Goal: Transaction & Acquisition: Purchase product/service

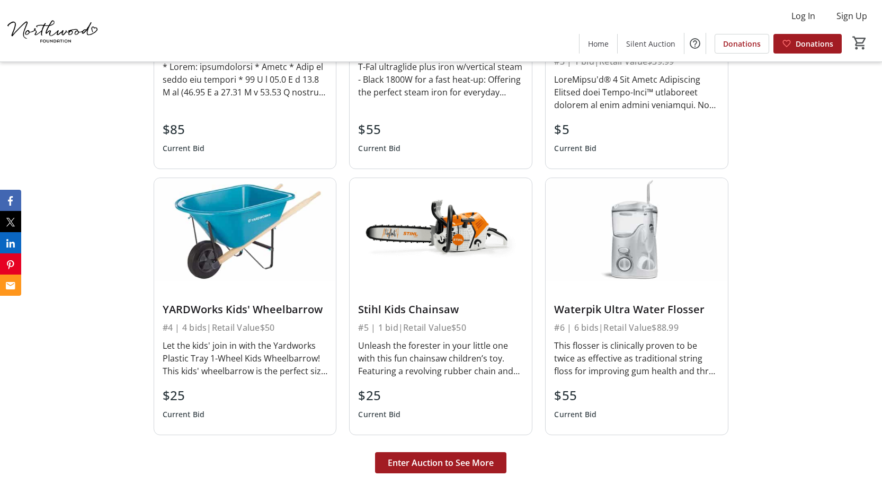
scroll to position [2595, 0]
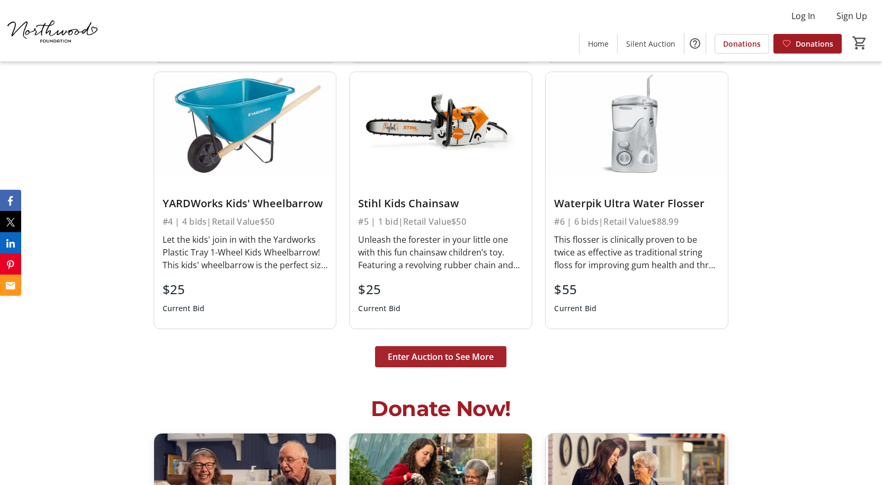
click at [442, 356] on span "Enter Auction to See More" at bounding box center [441, 356] width 106 height 13
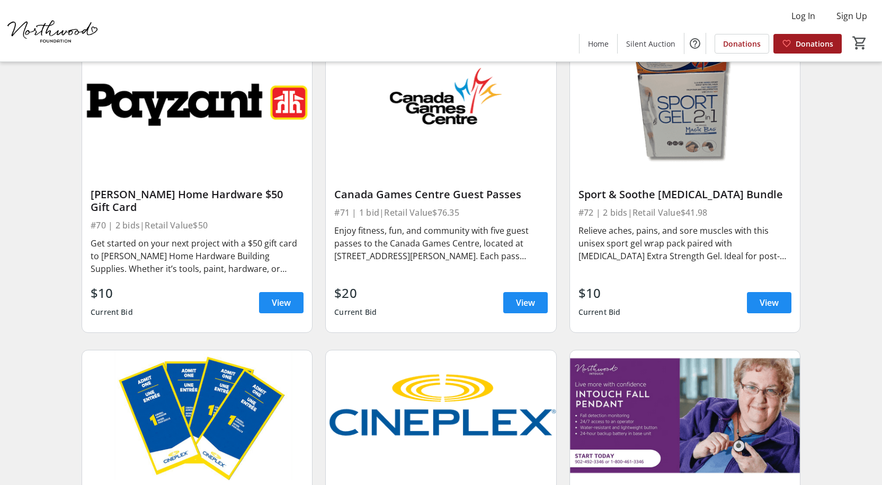
scroll to position [7351, 0]
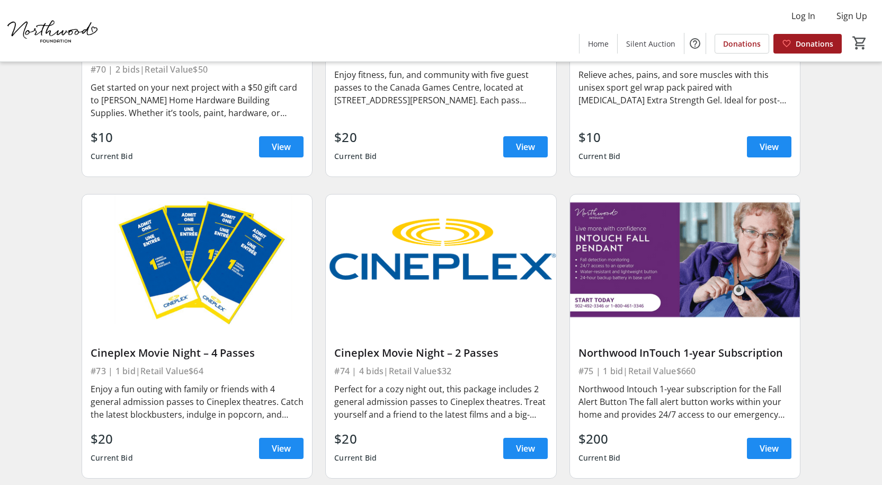
click at [191, 346] on div "Cineplex Movie Night – 4 Passes" at bounding box center [197, 352] width 213 height 13
click at [283, 442] on span "View" at bounding box center [281, 448] width 19 height 13
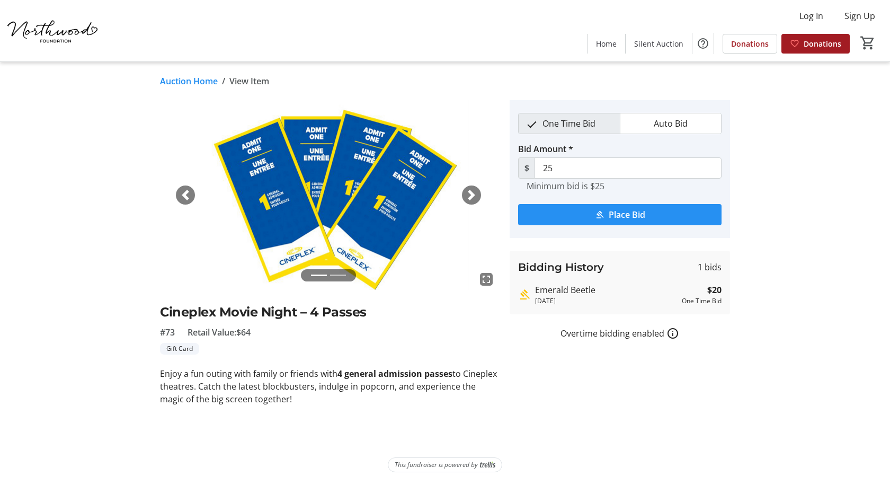
click at [593, 218] on span "submit" at bounding box center [619, 214] width 203 height 25
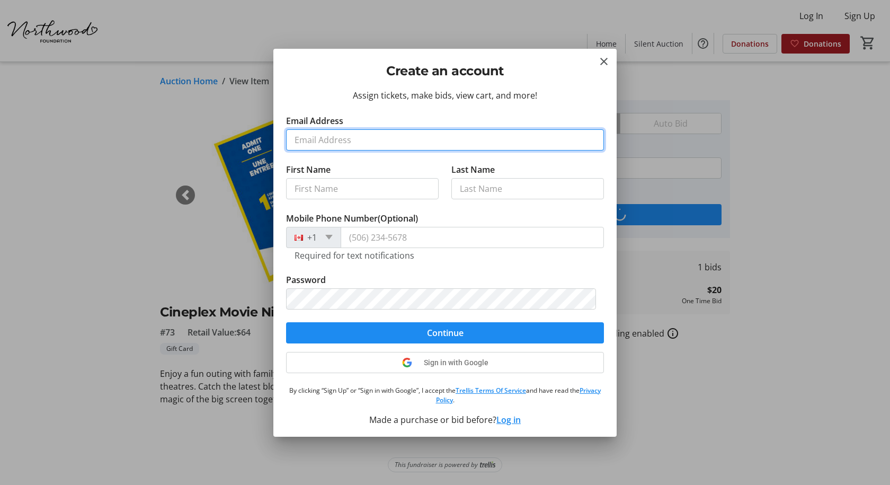
click at [369, 144] on input "Email Address" at bounding box center [445, 139] width 318 height 21
type input "[EMAIL_ADDRESS][DOMAIN_NAME]"
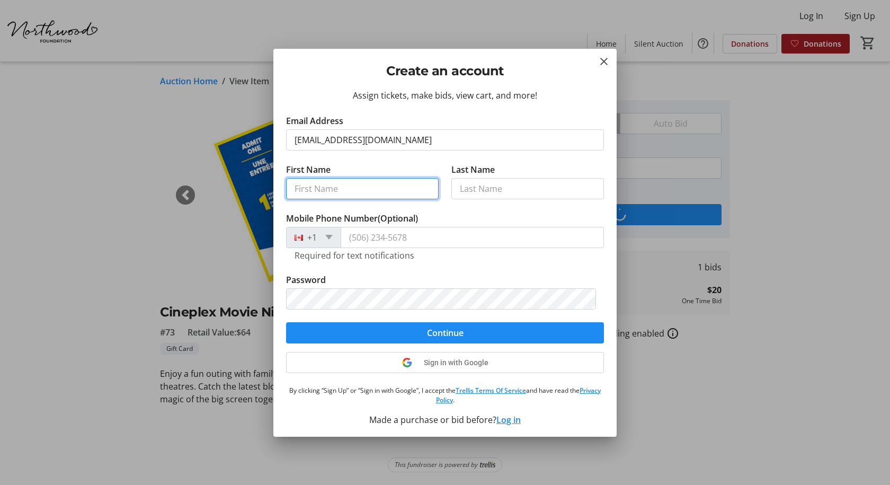
type input "[PERSON_NAME]"
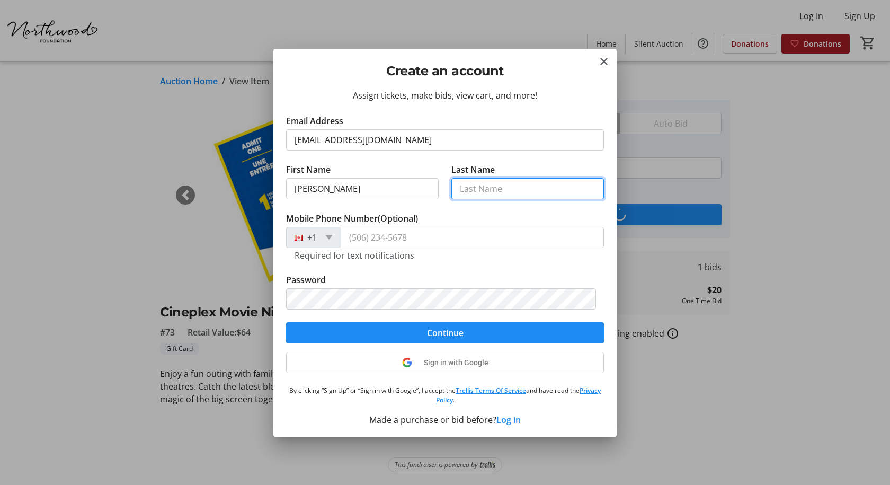
type input "[PERSON_NAME]"
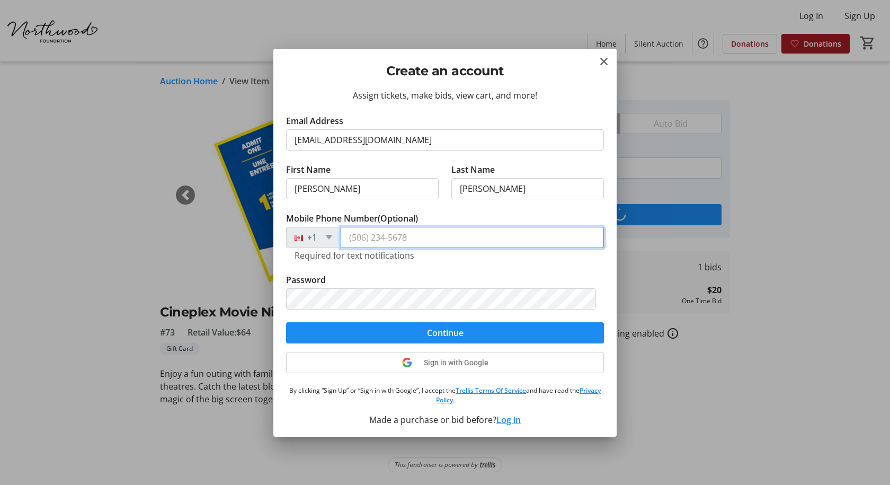
type input "[PHONE_NUMBER]"
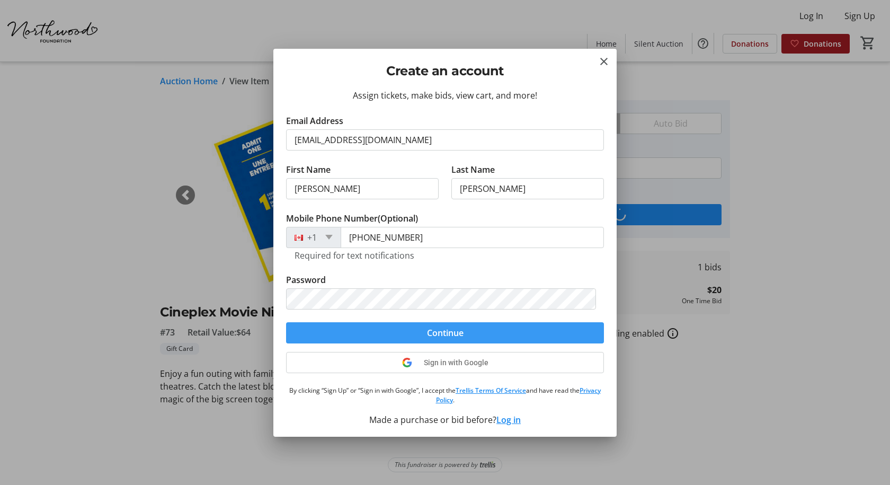
click at [422, 334] on span "submit" at bounding box center [445, 332] width 318 height 25
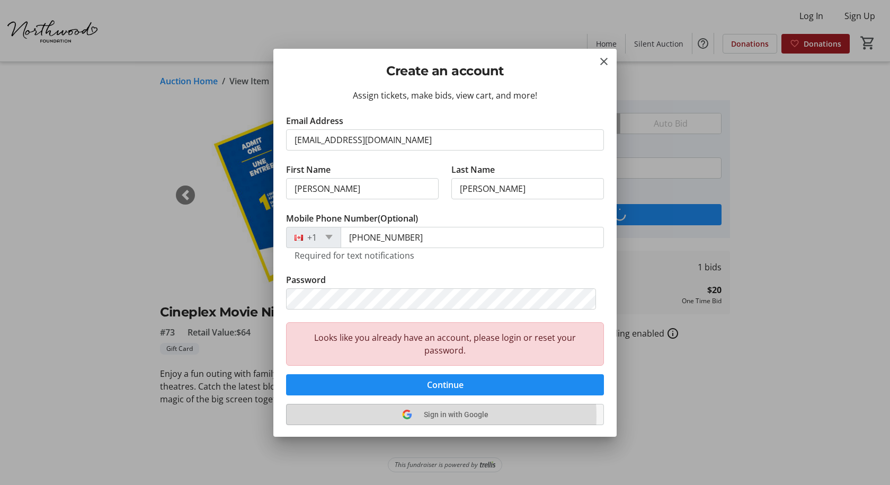
click at [431, 416] on span "Sign in with Google" at bounding box center [456, 414] width 65 height 8
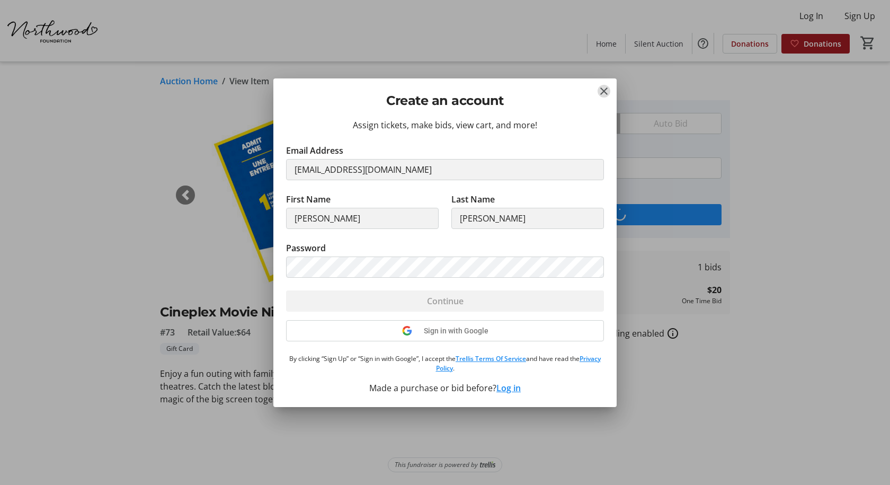
click at [603, 91] on mat-icon "Close" at bounding box center [603, 91] width 13 height 13
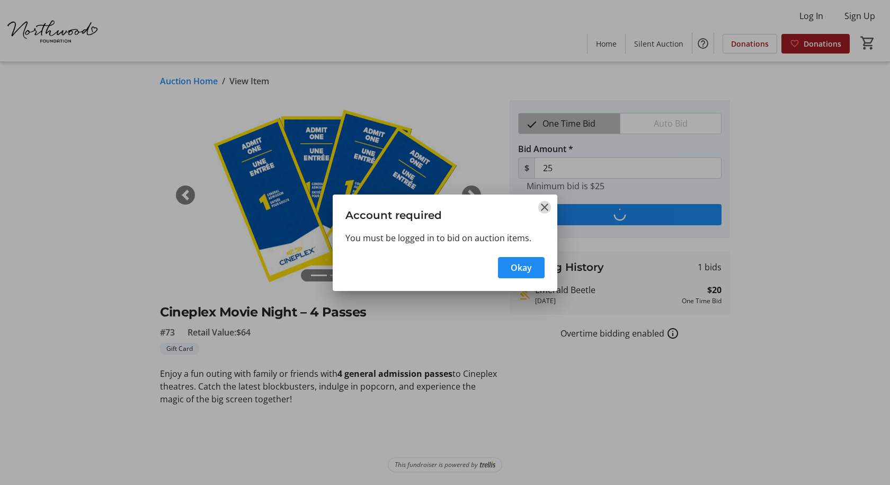
click at [541, 209] on mat-icon "Close" at bounding box center [544, 207] width 13 height 13
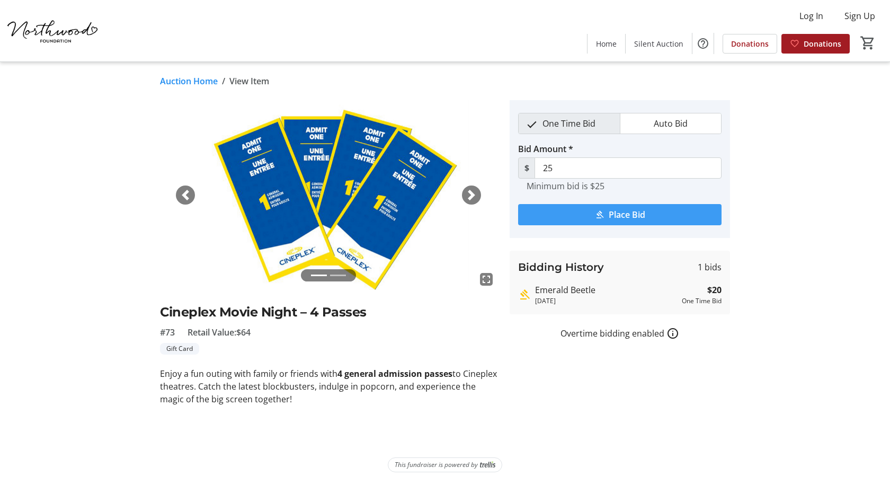
click at [603, 210] on mat-icon "submit" at bounding box center [600, 215] width 10 height 10
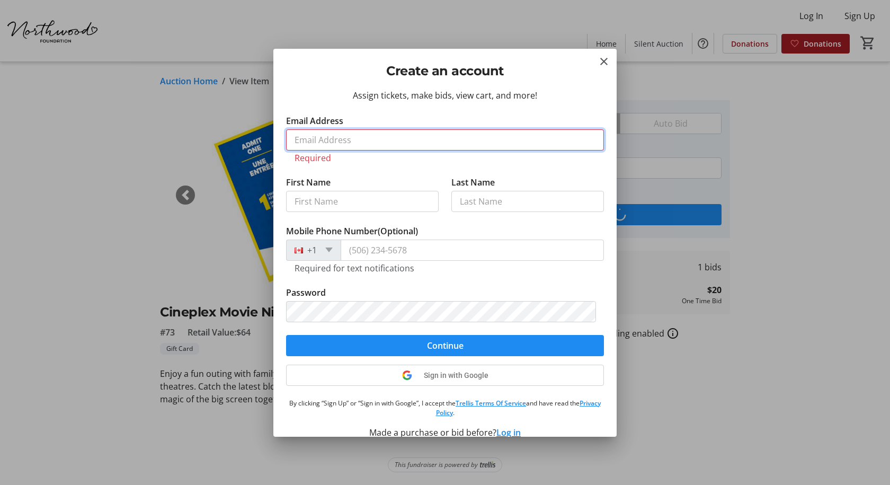
click at [510, 137] on input "Email Address" at bounding box center [445, 139] width 318 height 21
type input "[EMAIL_ADDRESS][DOMAIN_NAME]"
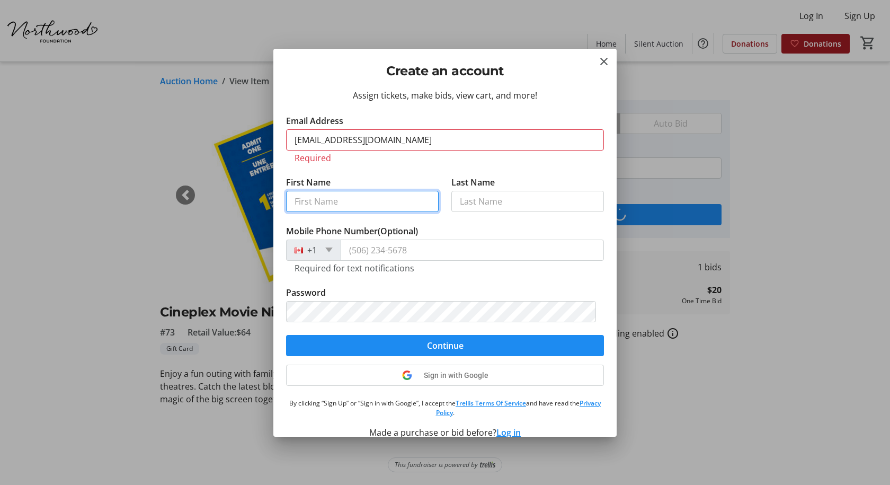
type input "[PERSON_NAME]"
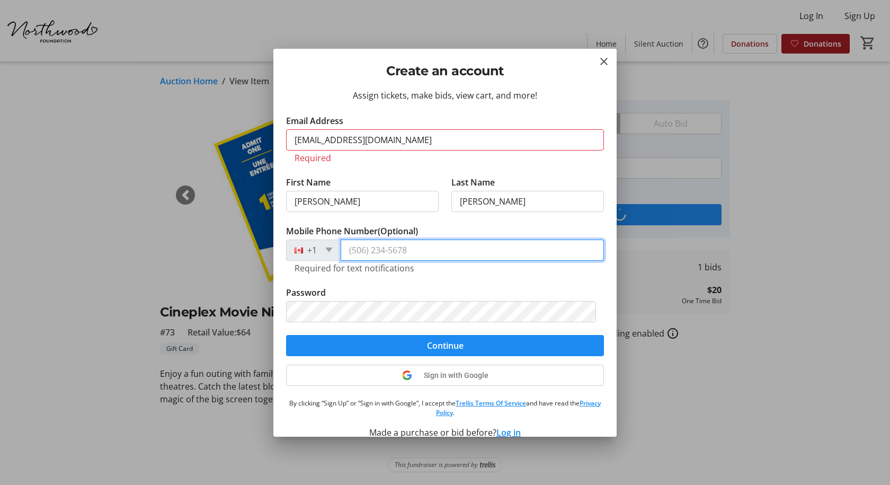
type input "[PHONE_NUMBER]"
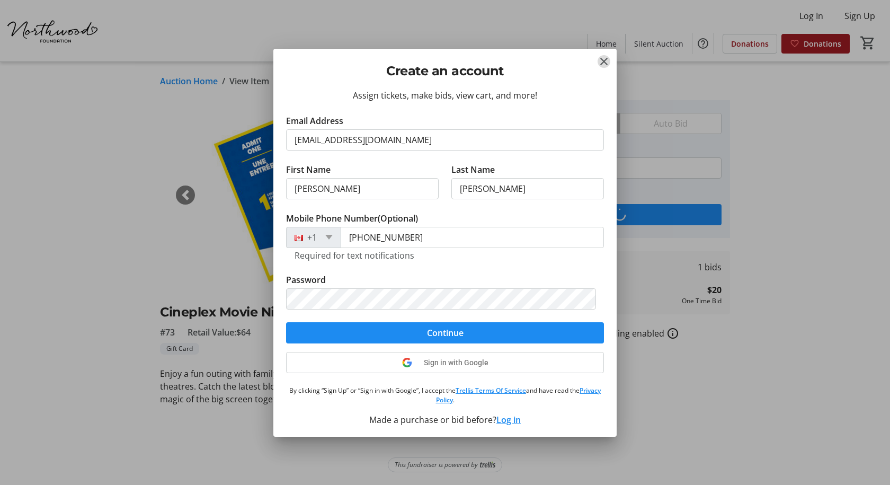
click at [607, 63] on mat-icon "Close" at bounding box center [603, 61] width 13 height 13
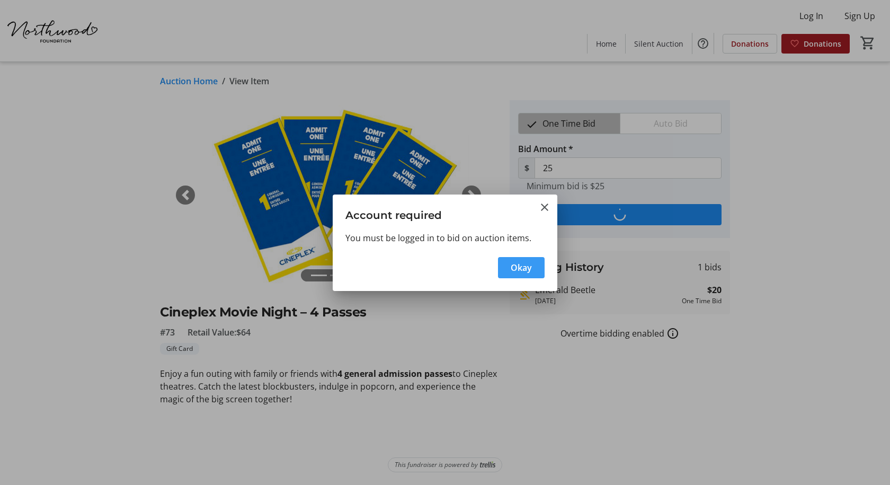
click at [518, 264] on span "Okay" at bounding box center [521, 267] width 21 height 13
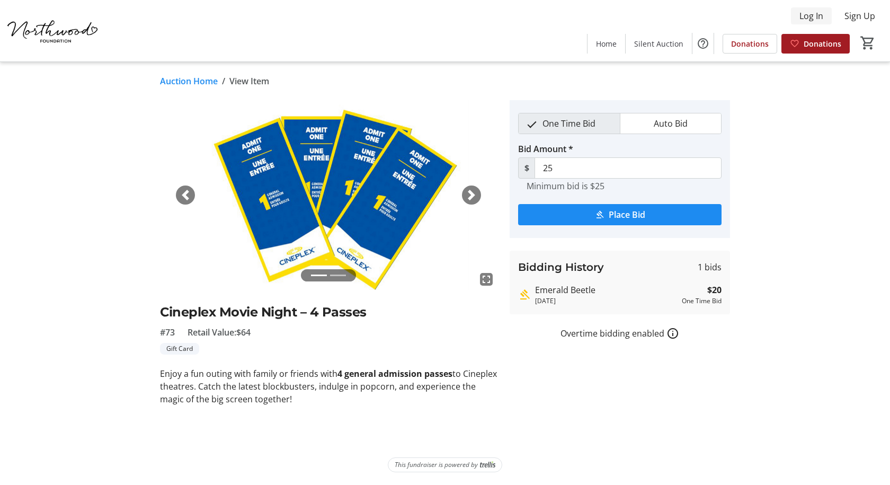
click at [813, 20] on span "Log In" at bounding box center [811, 16] width 24 height 13
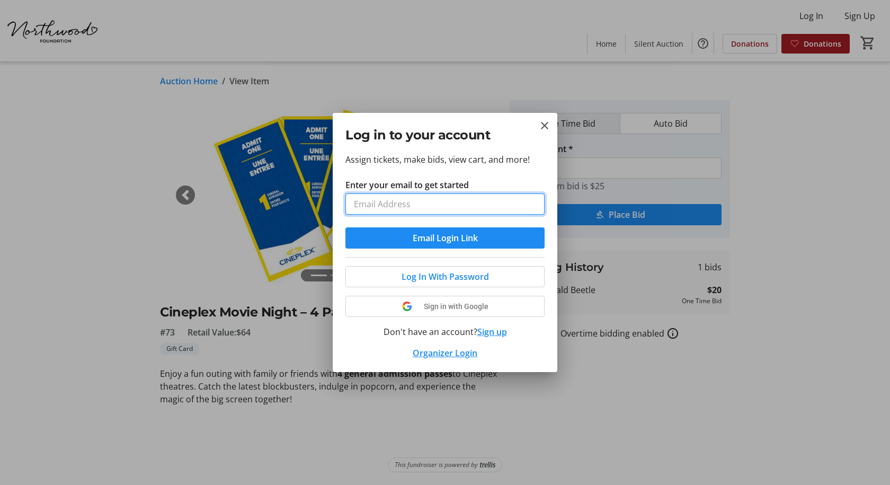
type input "[EMAIL_ADDRESS][DOMAIN_NAME]"
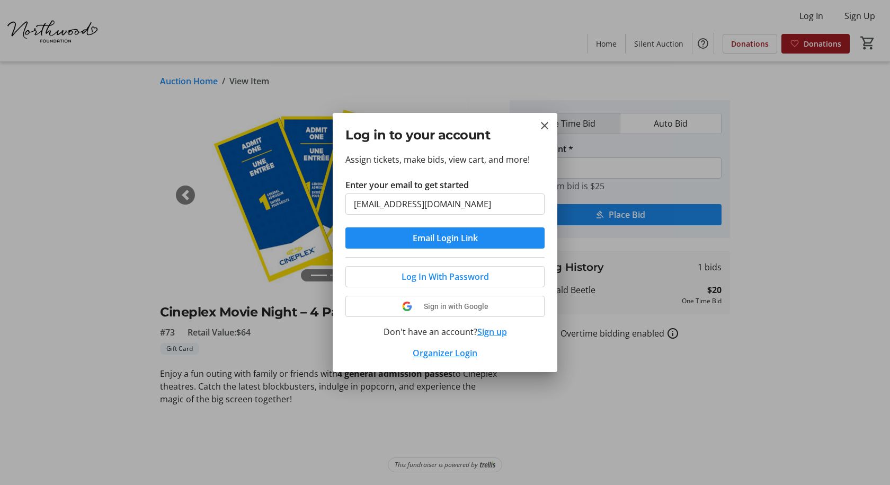
click at [436, 304] on span "Sign in with Google" at bounding box center [456, 306] width 65 height 8
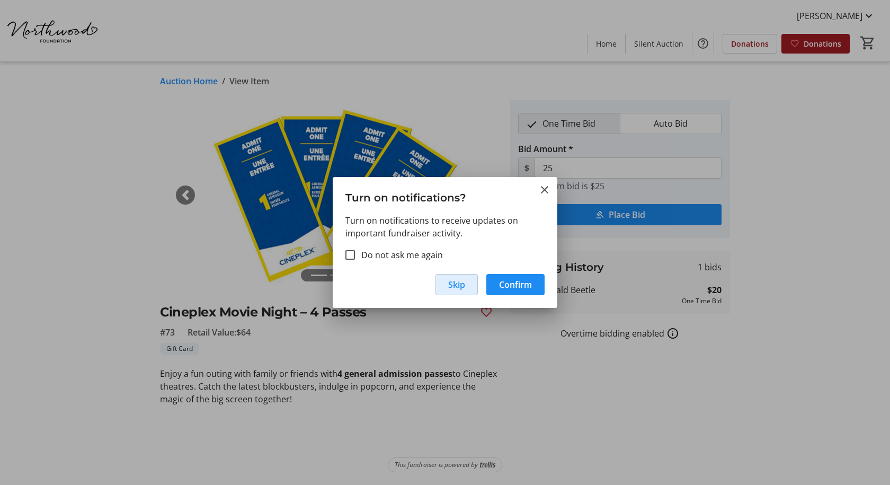
click at [452, 287] on span "Skip" at bounding box center [456, 284] width 17 height 13
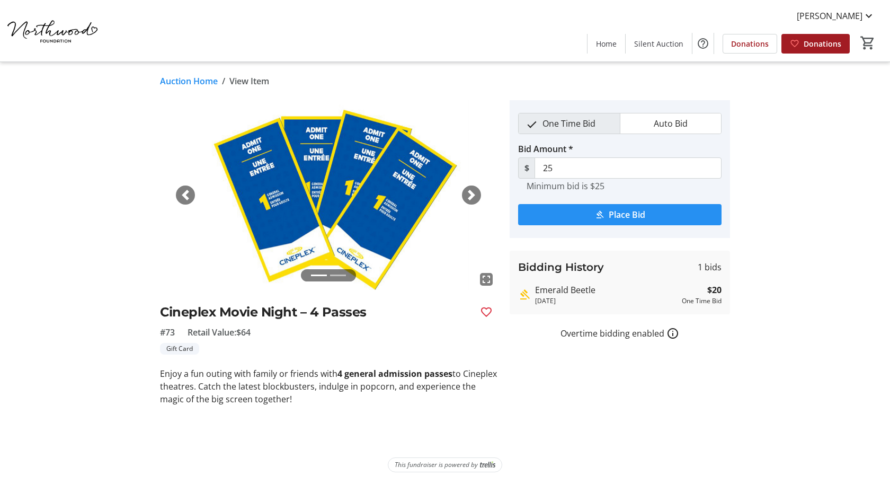
click at [605, 217] on span "submit" at bounding box center [619, 214] width 203 height 25
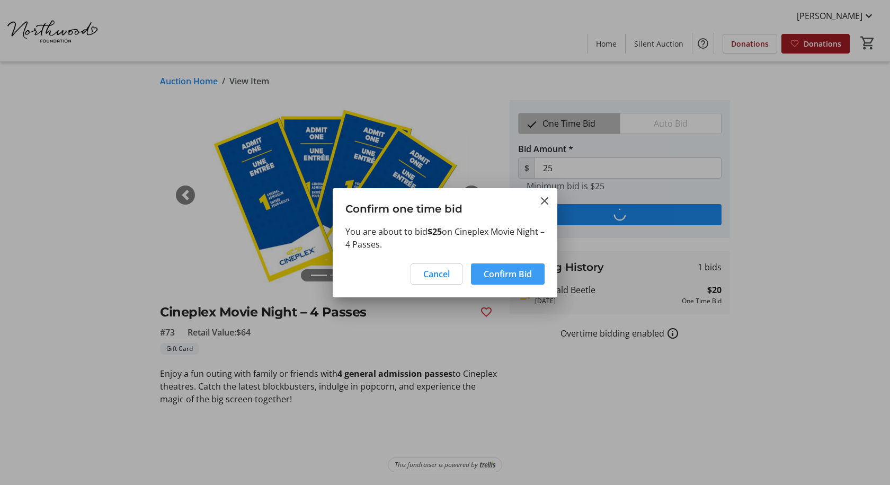
click at [507, 278] on span "Confirm Bid" at bounding box center [508, 273] width 48 height 13
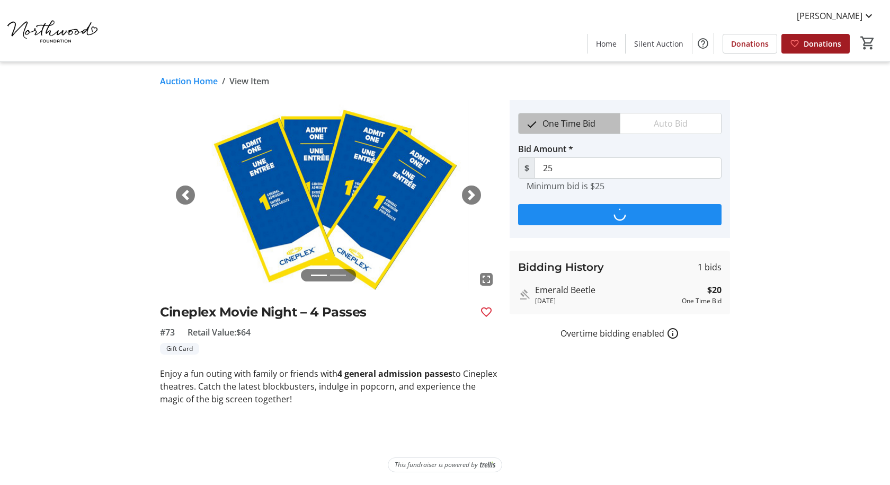
type input "30"
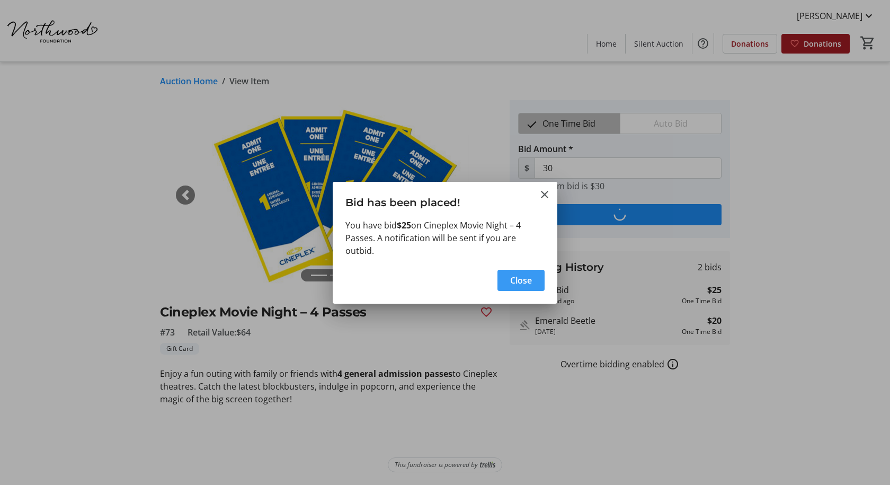
click at [527, 285] on span "Close" at bounding box center [521, 280] width 22 height 13
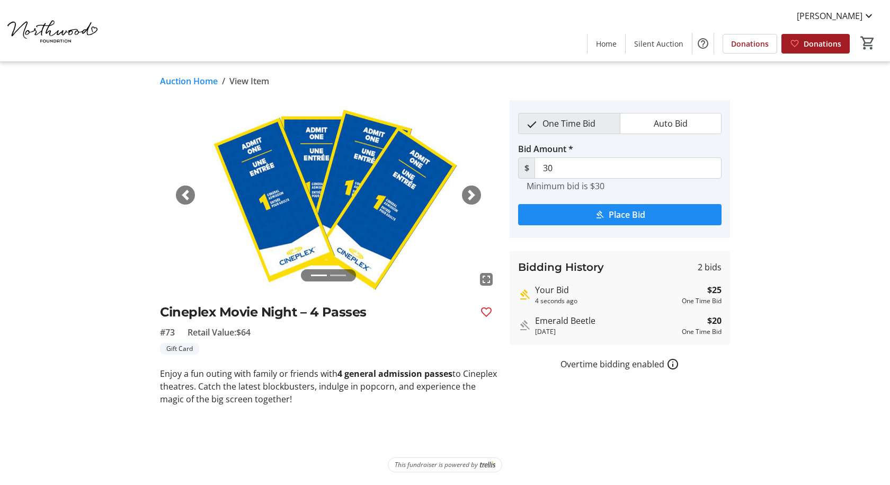
click at [181, 199] on span "button" at bounding box center [185, 195] width 11 height 11
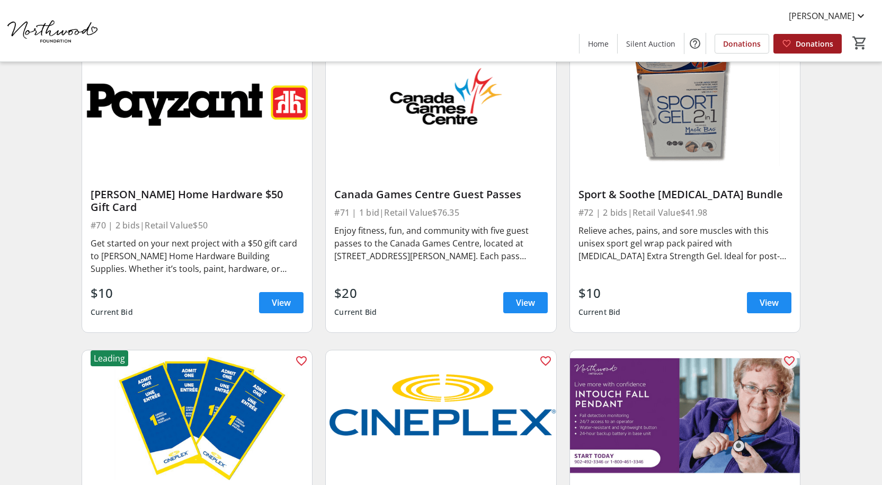
scroll to position [7351, 0]
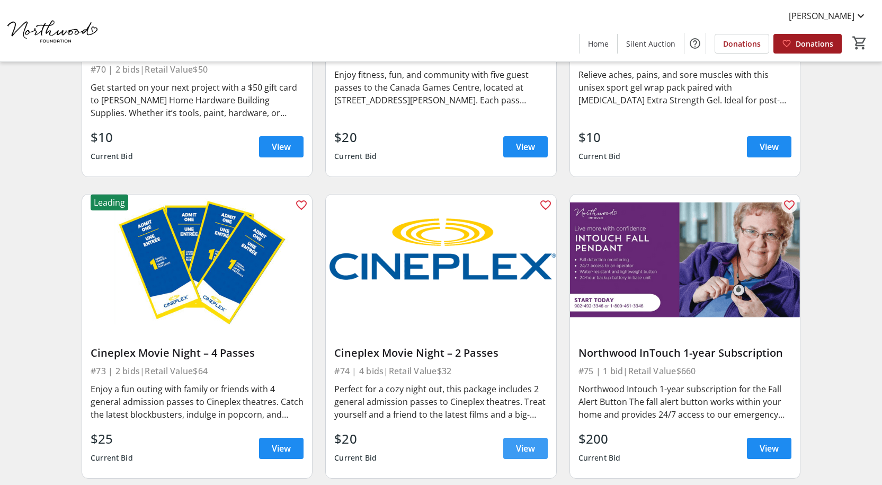
click at [516, 442] on span "View" at bounding box center [525, 448] width 19 height 13
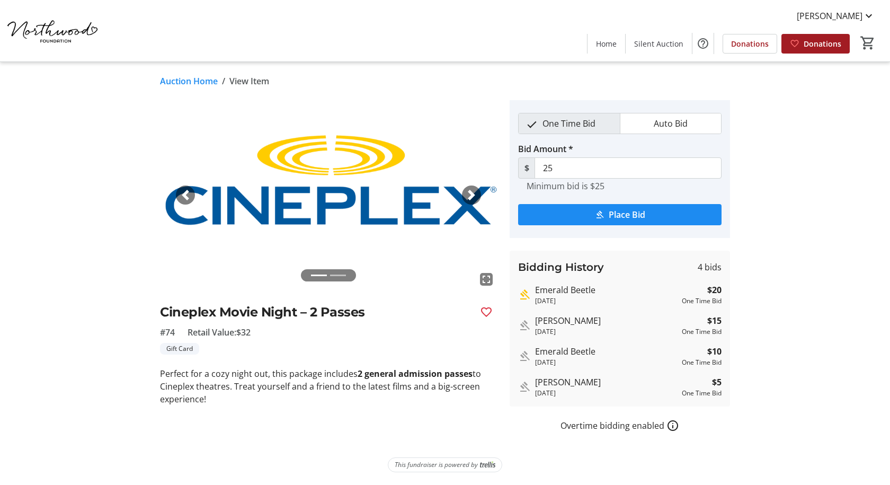
click at [474, 194] on span "button" at bounding box center [471, 195] width 11 height 11
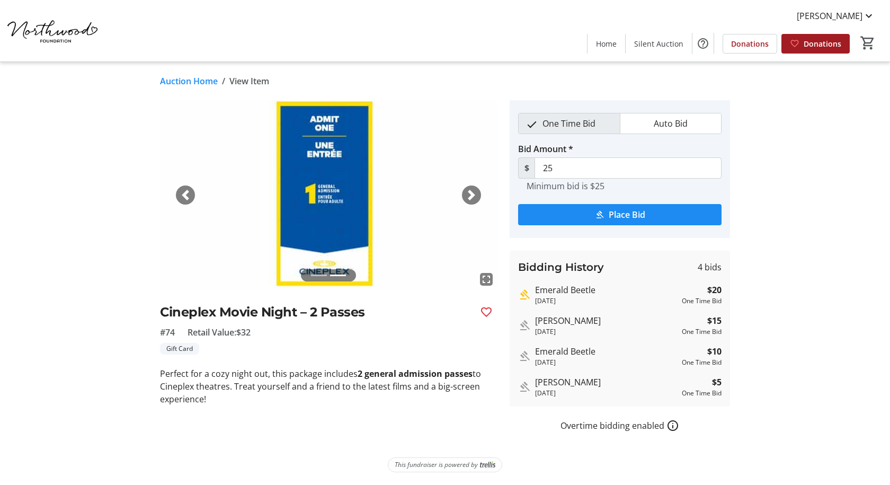
click at [474, 194] on span "button" at bounding box center [471, 195] width 11 height 11
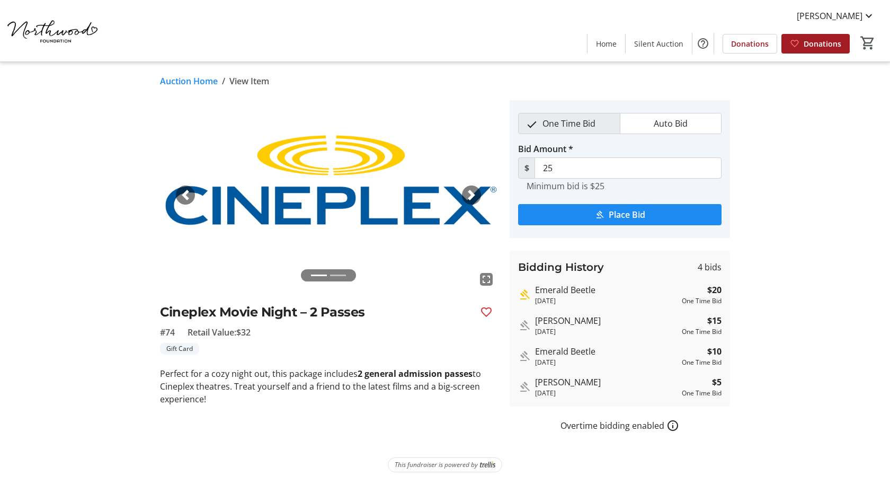
click at [474, 194] on span "button" at bounding box center [471, 195] width 11 height 11
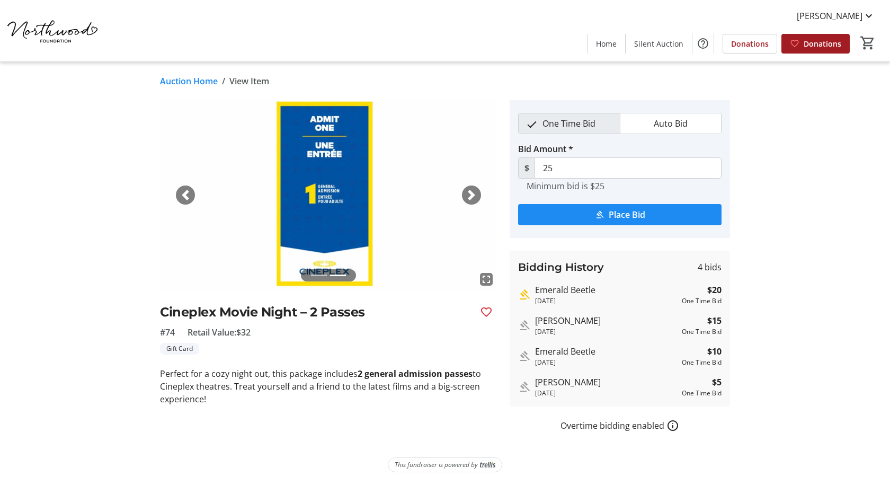
click at [464, 196] on div "Next" at bounding box center [471, 194] width 19 height 19
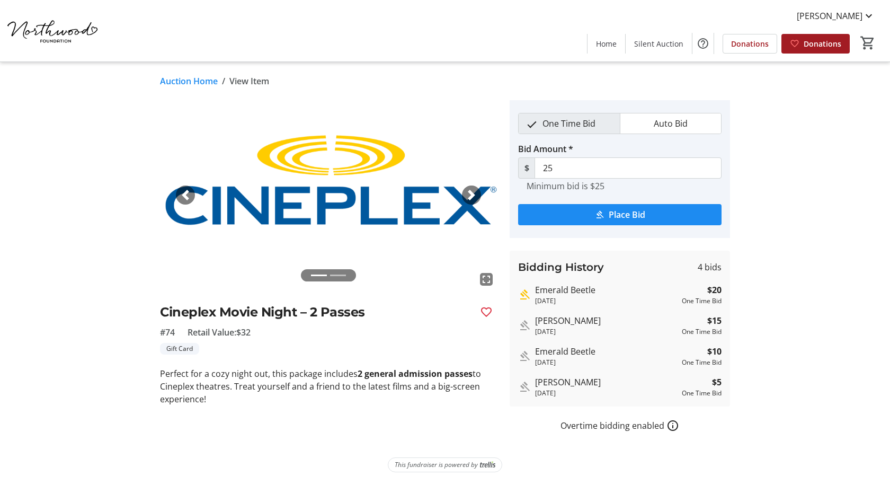
click at [190, 81] on link "Auction Home" at bounding box center [189, 81] width 58 height 13
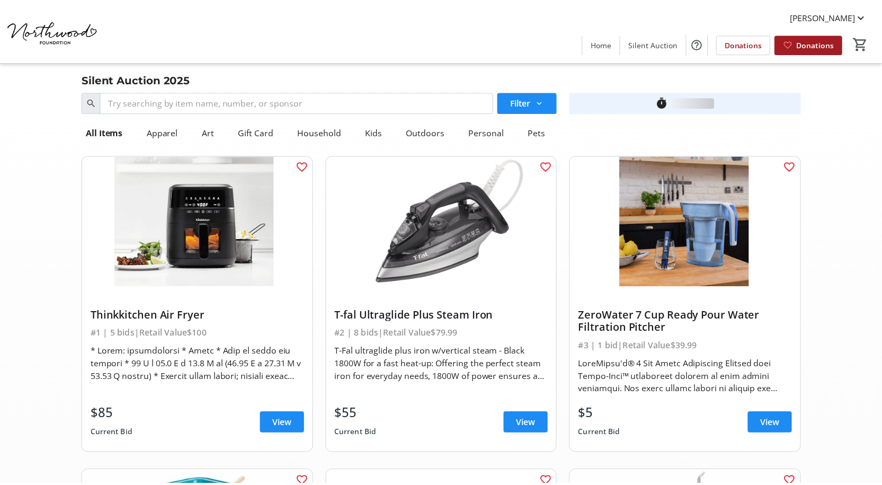
scroll to position [7351, 0]
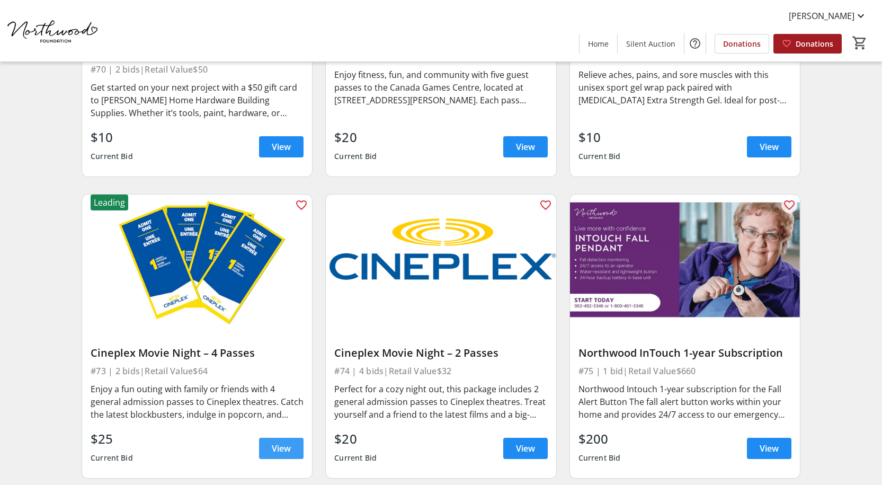
click at [280, 442] on span "View" at bounding box center [281, 448] width 19 height 13
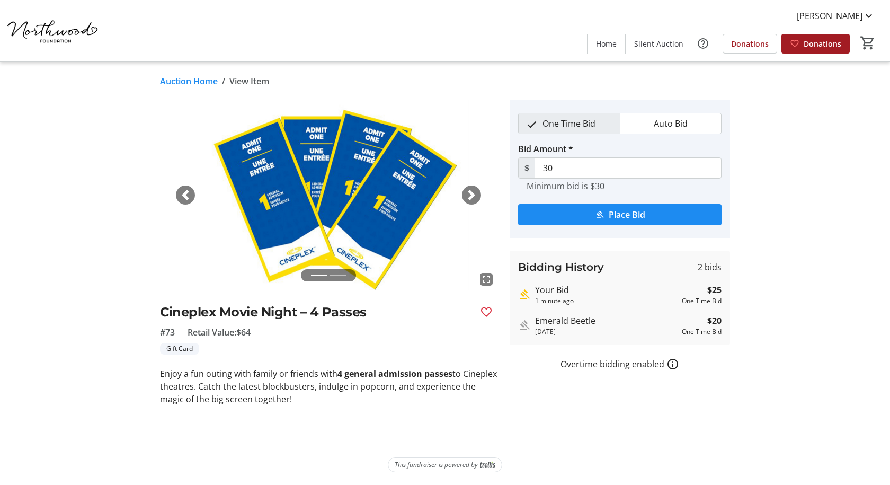
click at [474, 198] on span "button" at bounding box center [471, 195] width 11 height 11
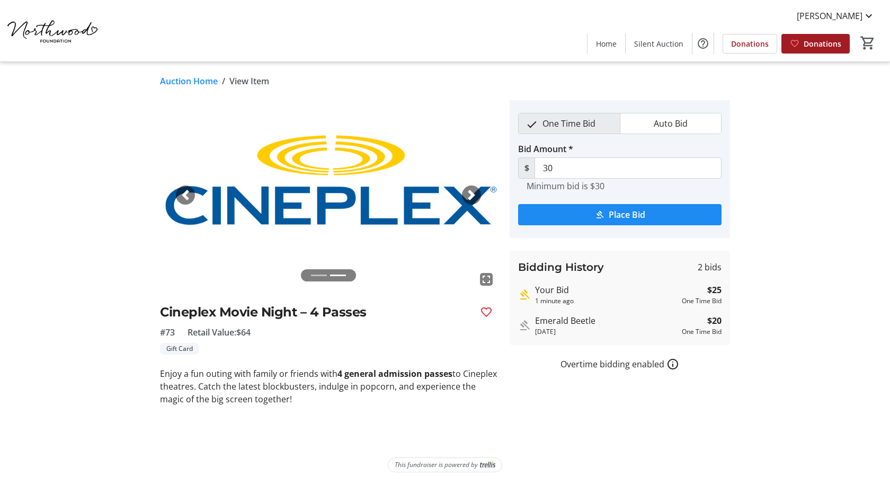
click at [175, 79] on link "Auction Home" at bounding box center [189, 81] width 58 height 13
